Goal: Communication & Community: Answer question/provide support

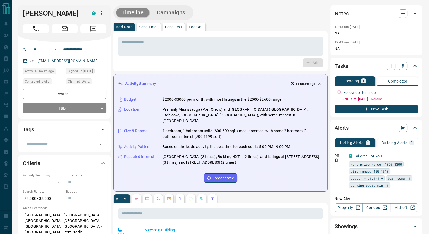
click at [175, 27] on p "Send Text" at bounding box center [173, 27] width 17 height 4
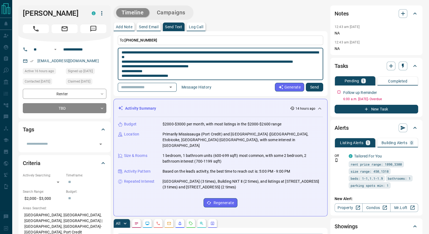
click at [127, 53] on textarea "**********" at bounding box center [221, 64] width 198 height 28
type textarea "**********"
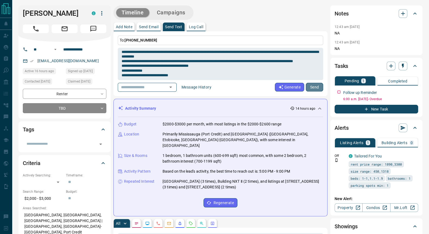
click at [313, 89] on button "Send" at bounding box center [314, 87] width 17 height 9
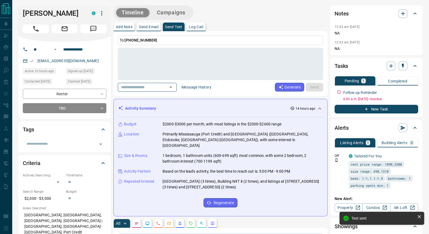
scroll to position [0, 0]
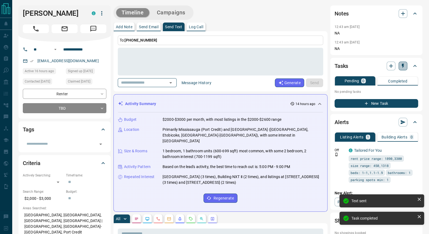
click at [402, 66] on icon "button" at bounding box center [403, 65] width 5 height 5
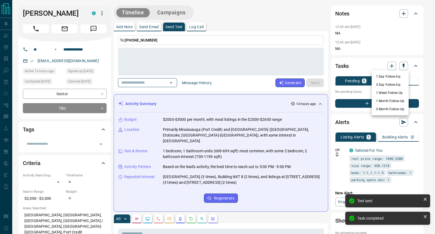
click at [381, 77] on li "1 Day Follow-Up" at bounding box center [389, 77] width 37 height 8
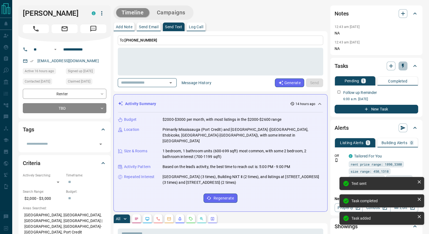
click at [405, 66] on icon "button" at bounding box center [403, 65] width 5 height 5
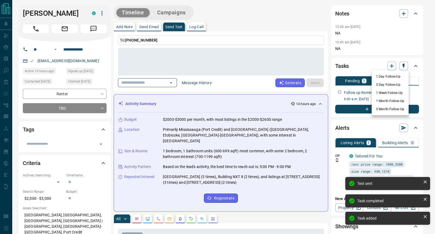
drag, startPoint x: 387, startPoint y: 84, endPoint x: 394, endPoint y: 80, distance: 8.3
click at [387, 84] on li "3 Day Follow-Up" at bounding box center [389, 85] width 37 height 8
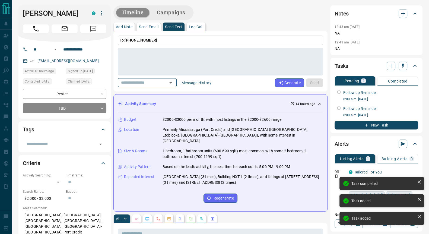
click at [404, 67] on icon "button" at bounding box center [403, 65] width 5 height 5
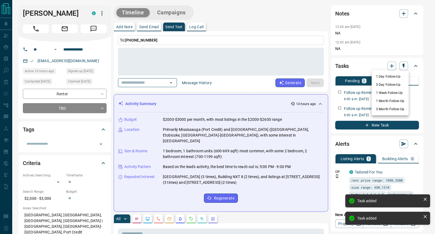
click at [389, 92] on li "1 Week Follow-Up" at bounding box center [389, 93] width 37 height 8
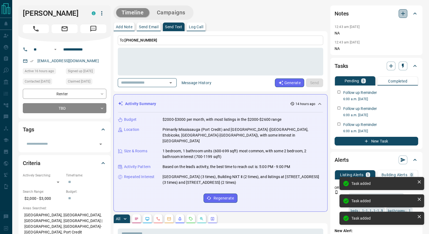
click at [402, 14] on icon "button" at bounding box center [403, 13] width 7 height 7
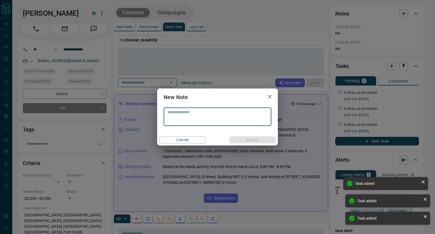
click at [181, 114] on textarea at bounding box center [217, 117] width 100 height 14
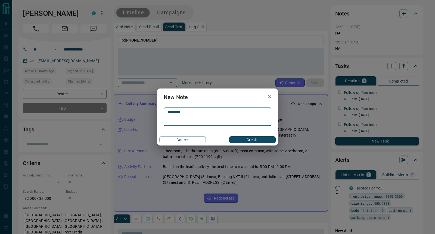
type textarea "*********"
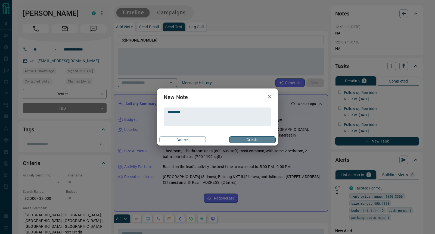
click at [253, 138] on button "Create" at bounding box center [252, 139] width 46 height 7
